Goal: Task Accomplishment & Management: Use online tool/utility

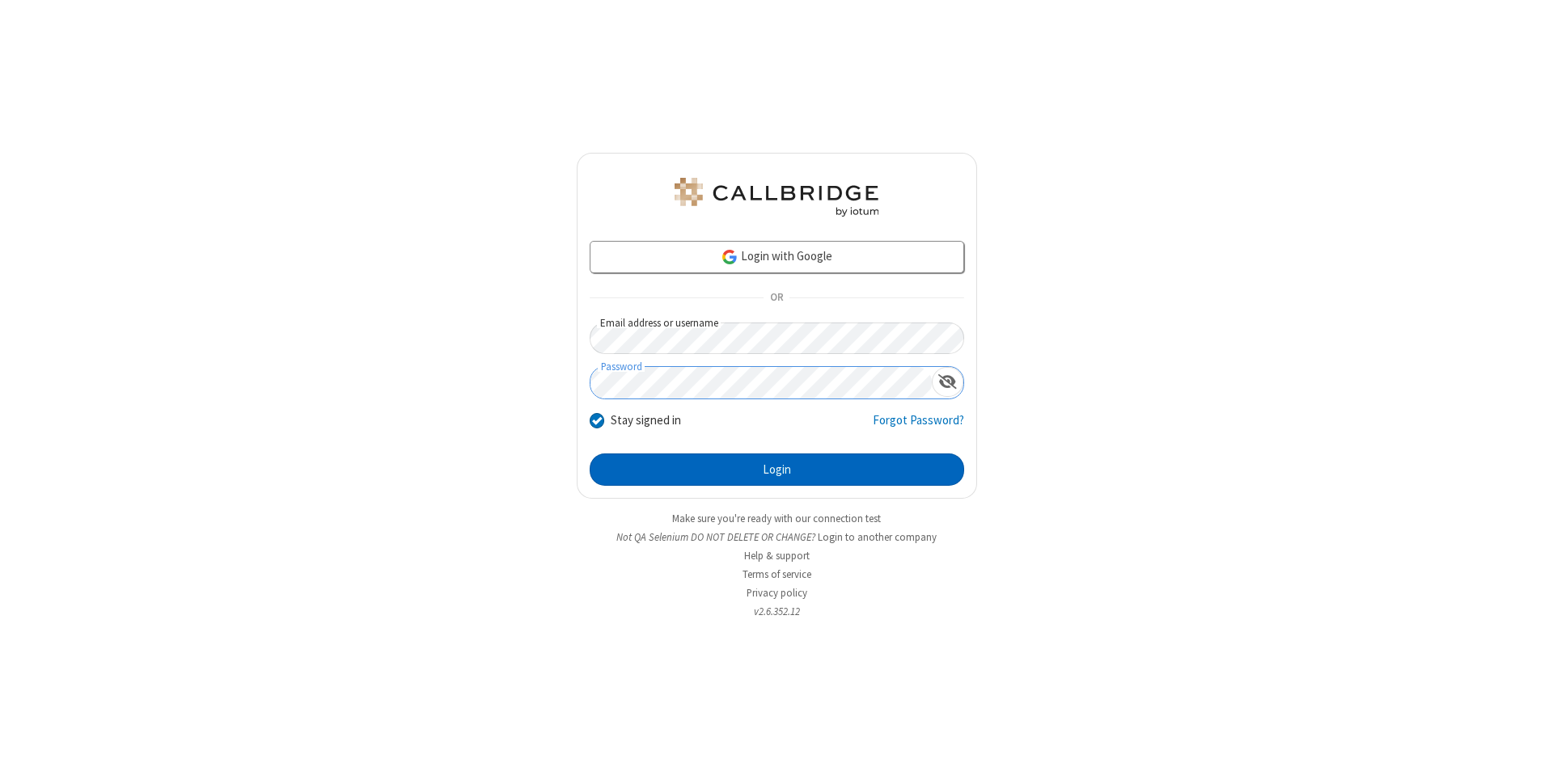
click at [776, 470] on button "Login" at bounding box center [776, 470] width 374 height 32
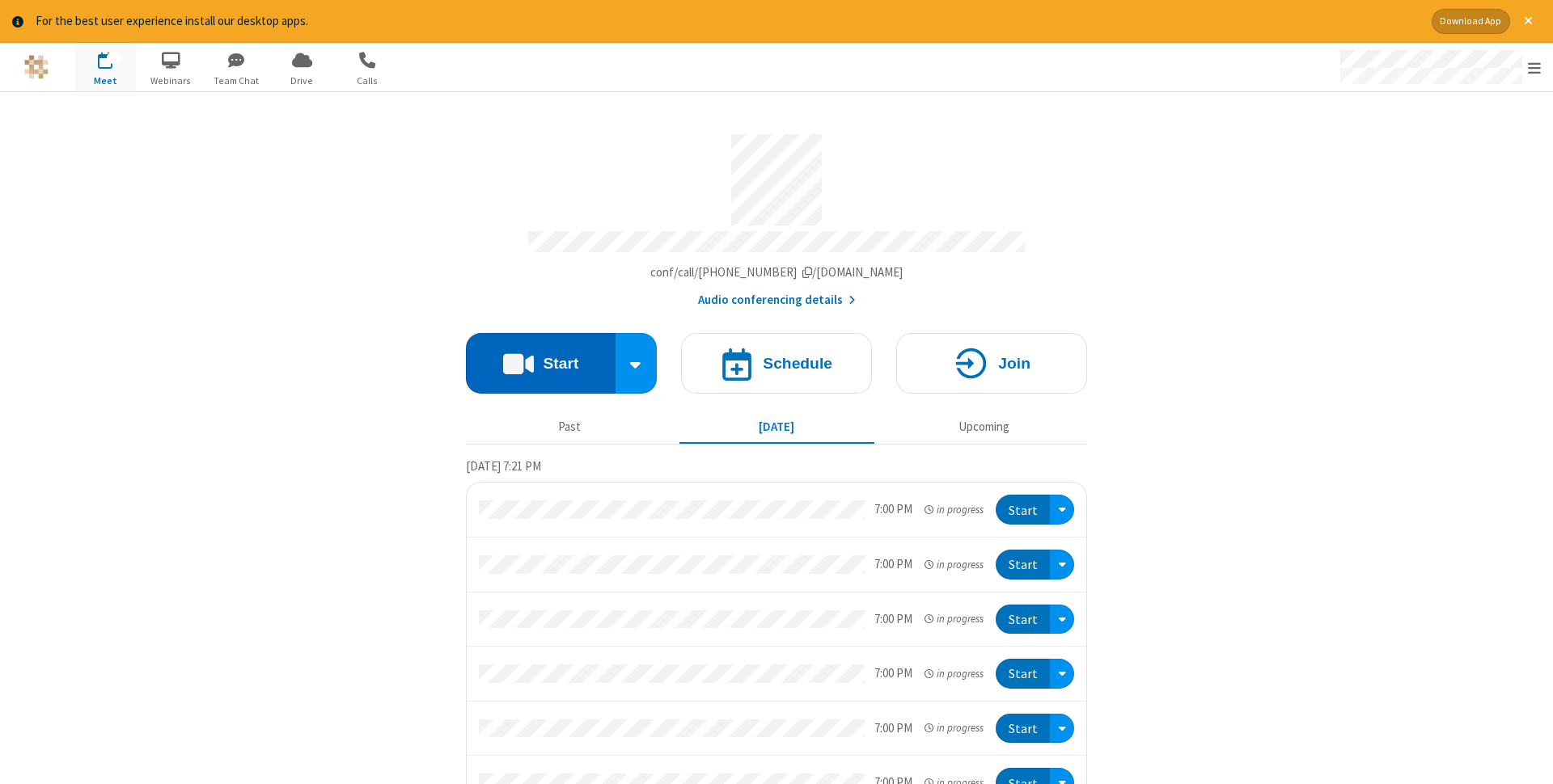
click at [540, 358] on button "Start" at bounding box center [540, 364] width 150 height 61
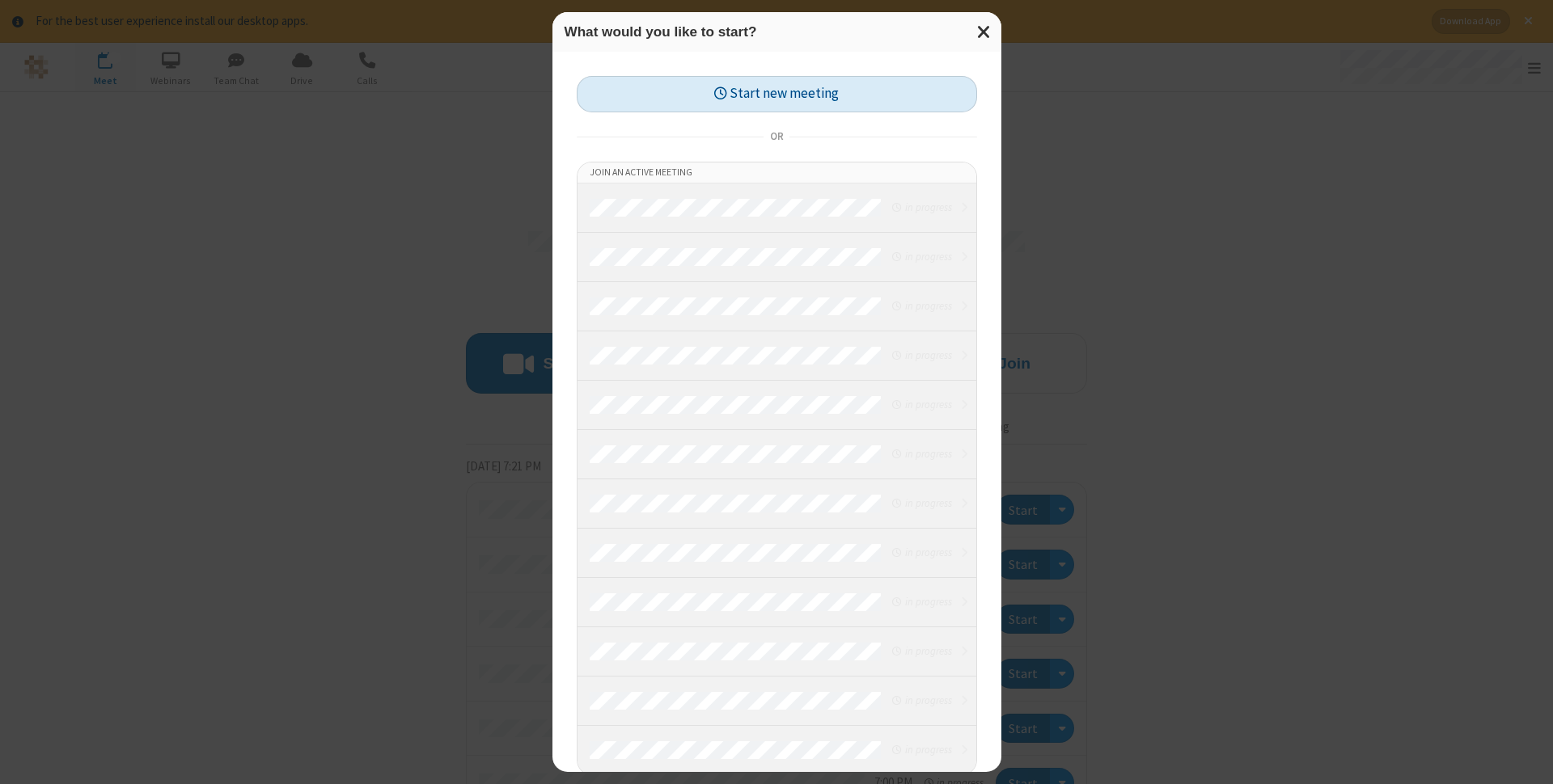
click at [776, 93] on button "Start new meeting" at bounding box center [776, 94] width 400 height 36
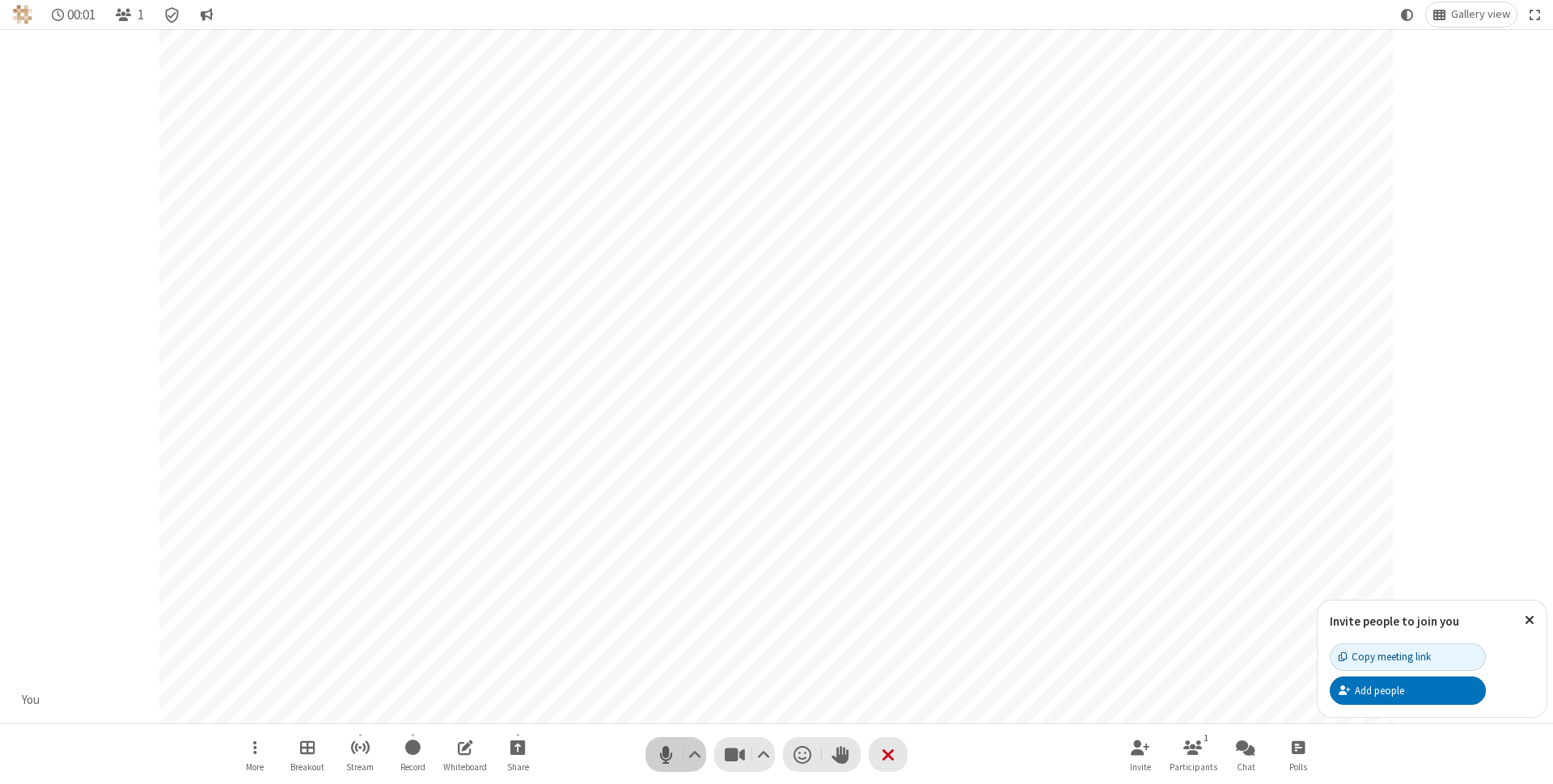
click at [666, 754] on span "Mute (⌘+Shift+A)" at bounding box center [665, 754] width 24 height 24
click at [666, 754] on span "Unmute (⌘+Shift+A)" at bounding box center [665, 754] width 24 height 24
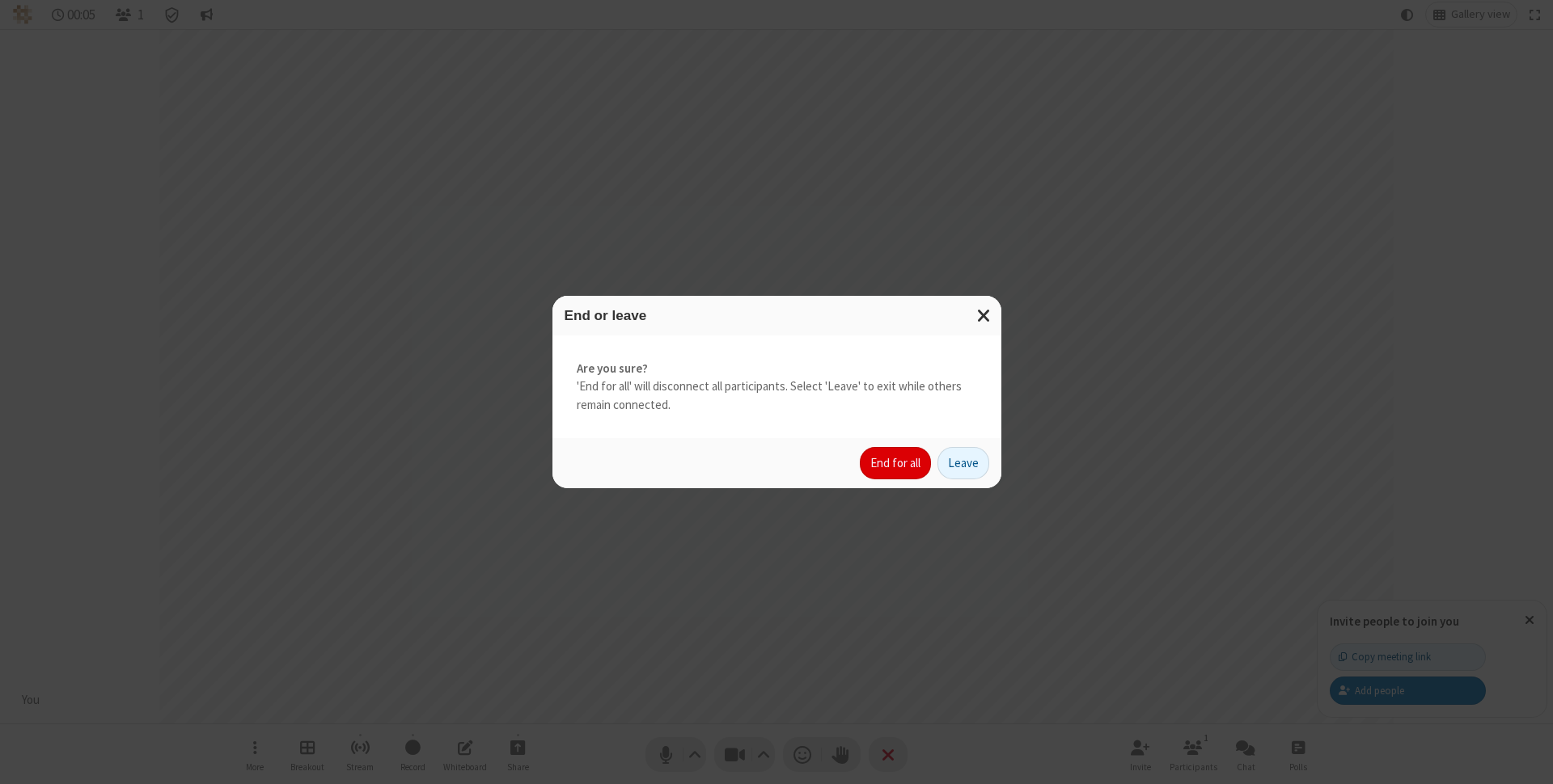
click at [897, 463] on button "End for all" at bounding box center [895, 463] width 71 height 32
